Goal: Task Accomplishment & Management: Manage account settings

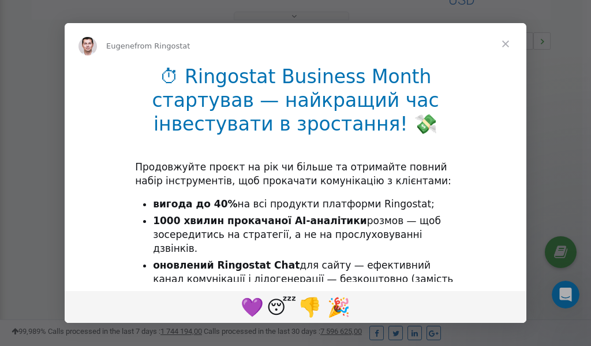
click at [506, 44] on span "Close" at bounding box center [506, 44] width 42 height 42
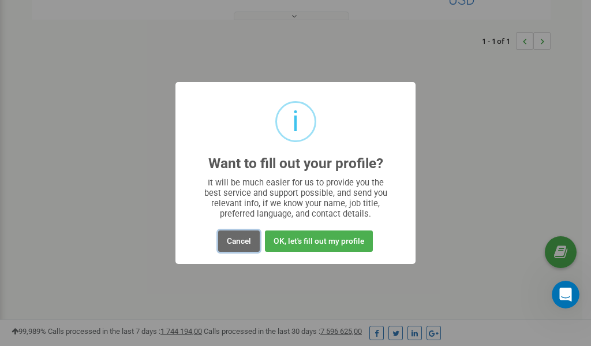
click at [242, 241] on button "Cancel" at bounding box center [239, 240] width 42 height 21
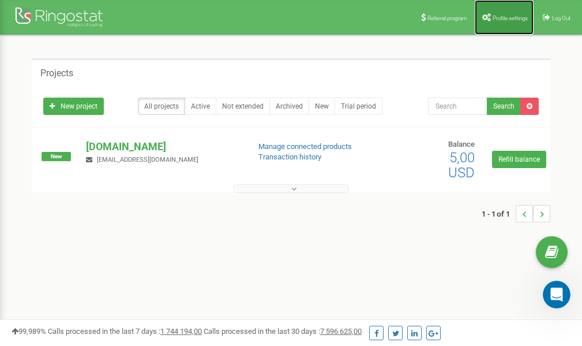
click at [498, 16] on span "Profile settings" at bounding box center [510, 18] width 35 height 6
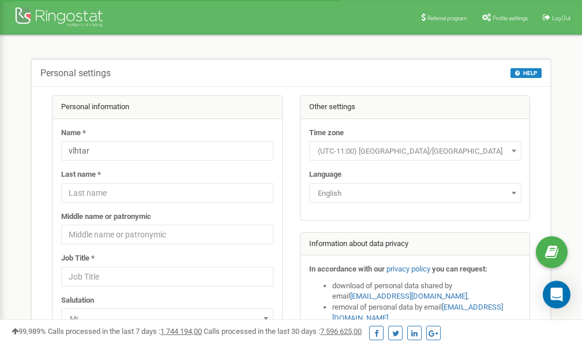
scroll to position [58, 0]
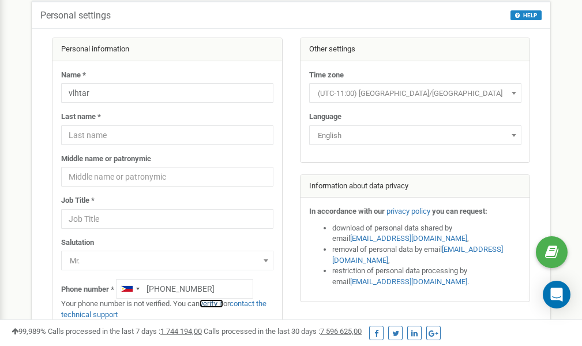
click at [215, 303] on link "verify it" at bounding box center [212, 303] width 24 height 9
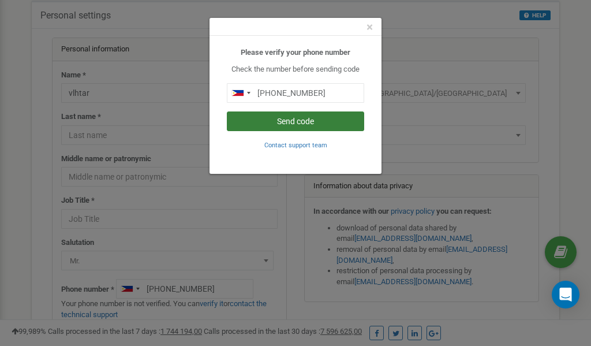
click at [320, 118] on button "Send code" at bounding box center [295, 121] width 137 height 20
